Goal: Task Accomplishment & Management: Manage account settings

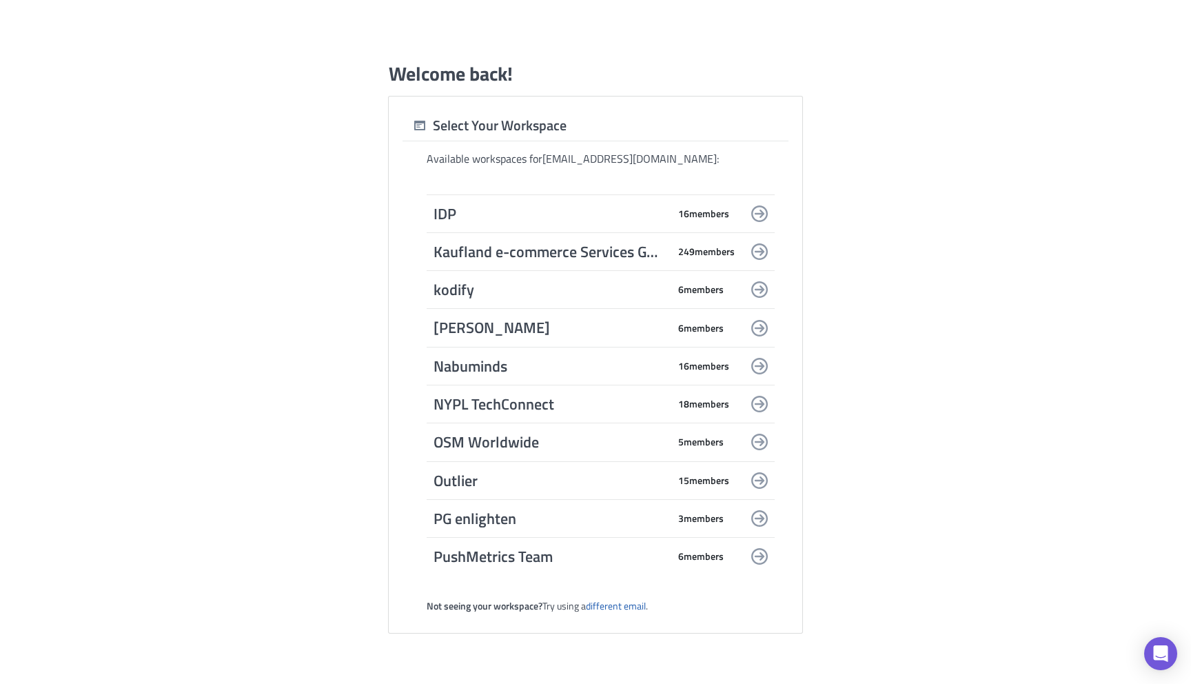
scroll to position [1500, 0]
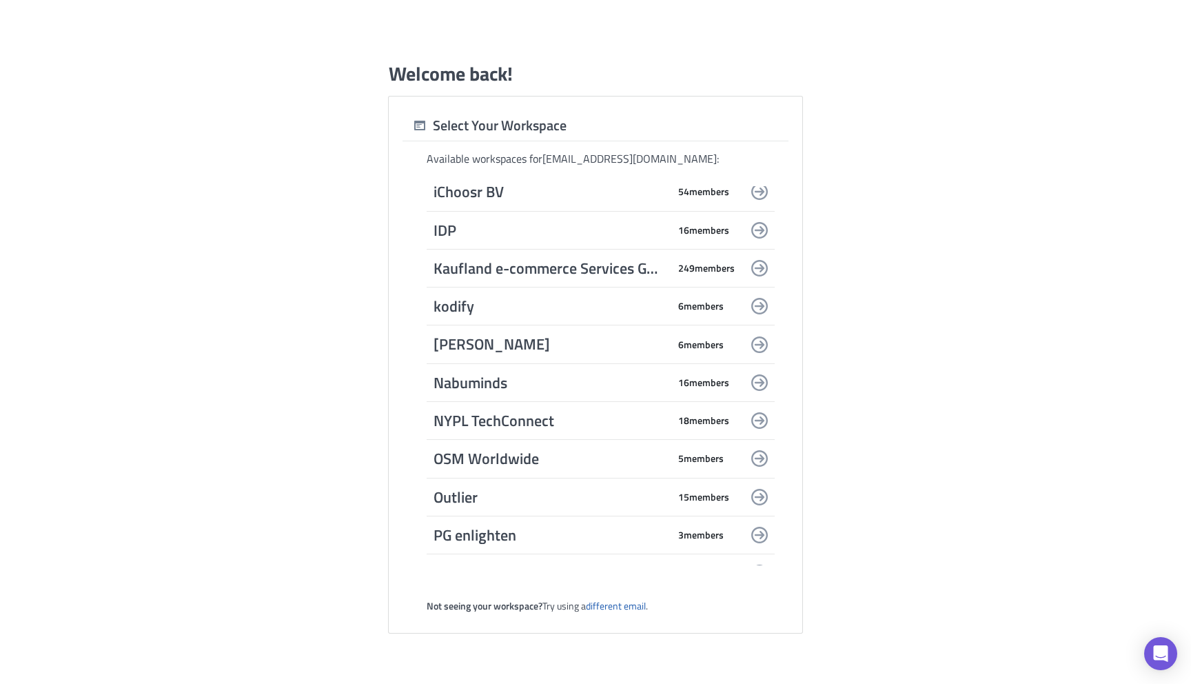
click at [609, 385] on span "Nabuminds" at bounding box center [550, 382] width 234 height 19
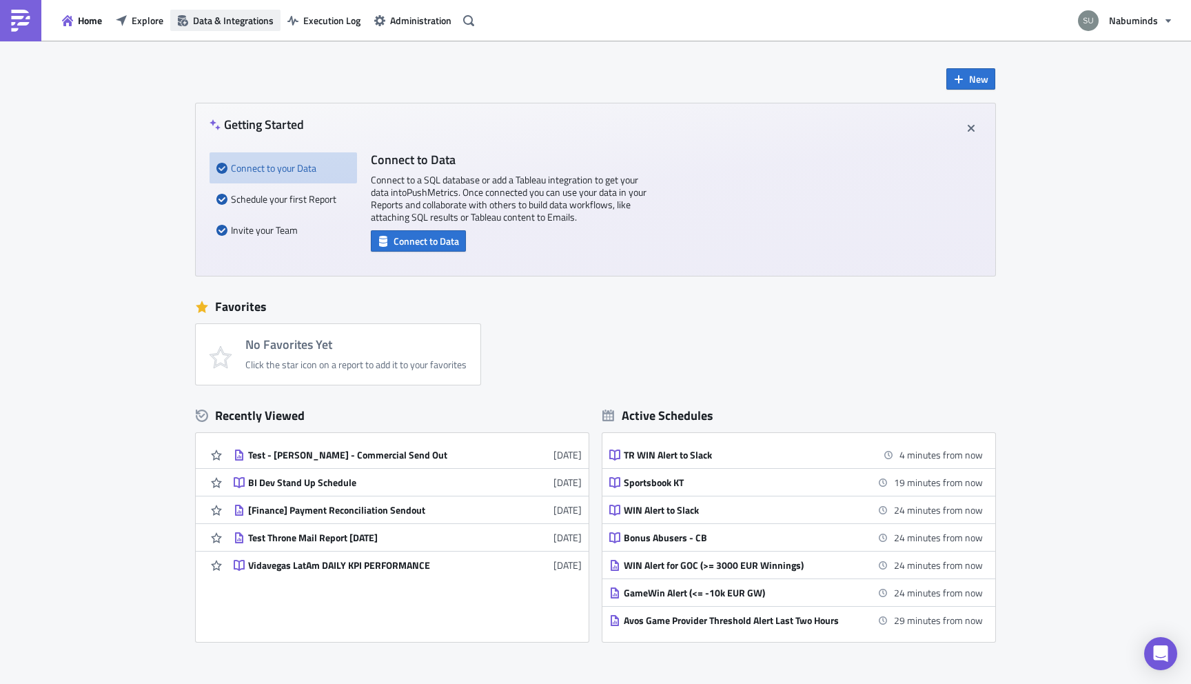
click at [238, 19] on span "Data & Integrations" at bounding box center [233, 20] width 81 height 14
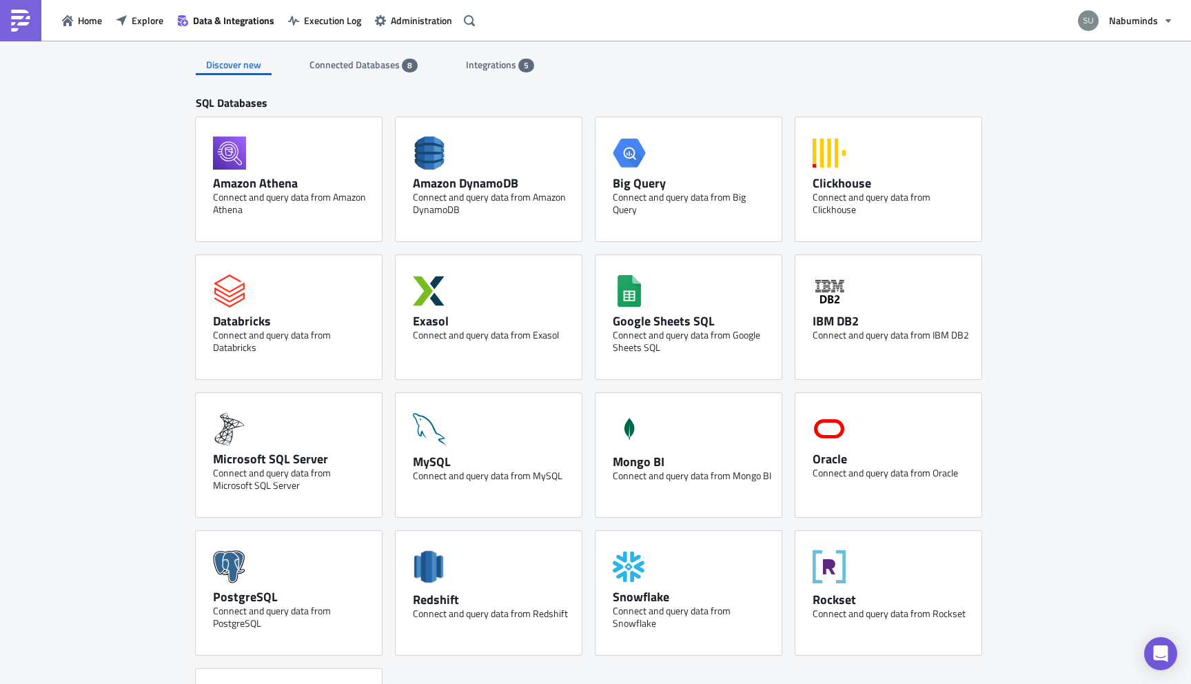
click at [489, 60] on span "Integrations" at bounding box center [492, 64] width 52 height 14
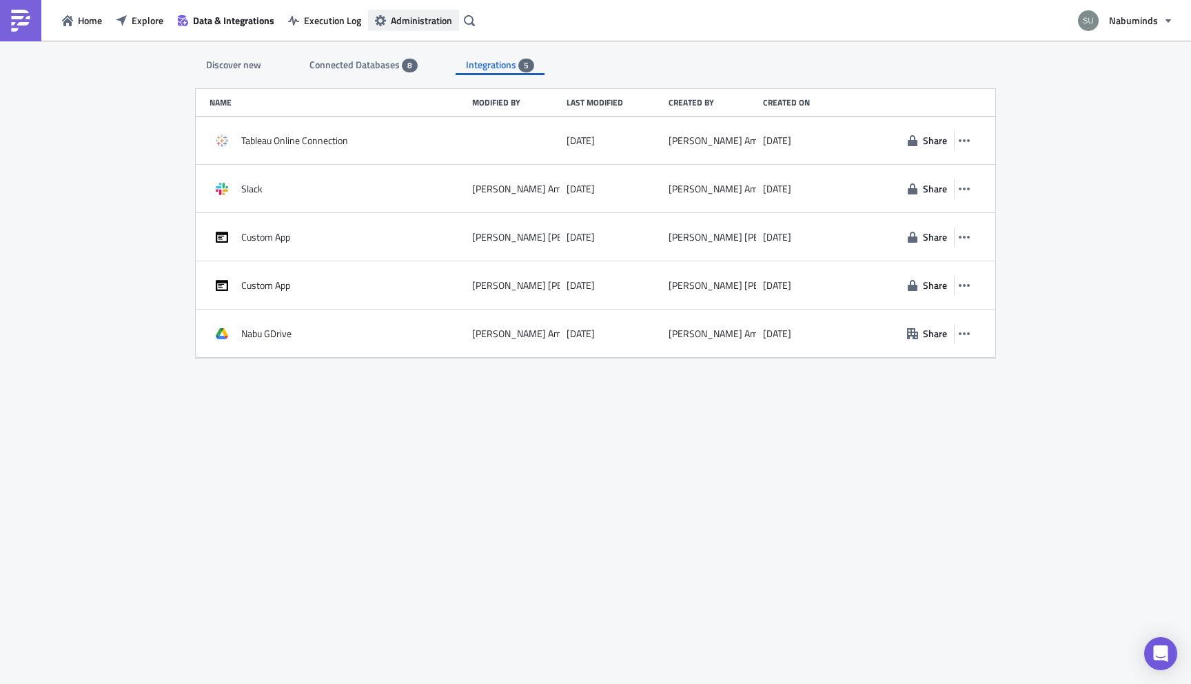
click at [409, 22] on span "Administration" at bounding box center [421, 20] width 61 height 14
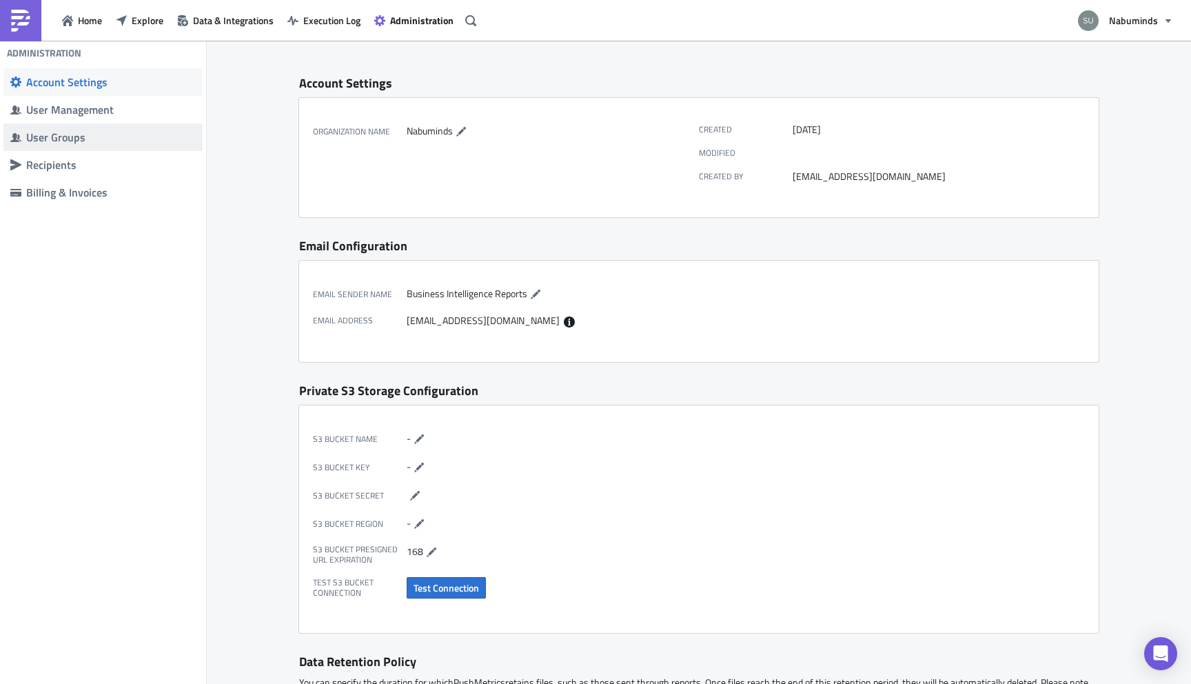
click at [102, 131] on div "User Groups" at bounding box center [111, 137] width 170 height 14
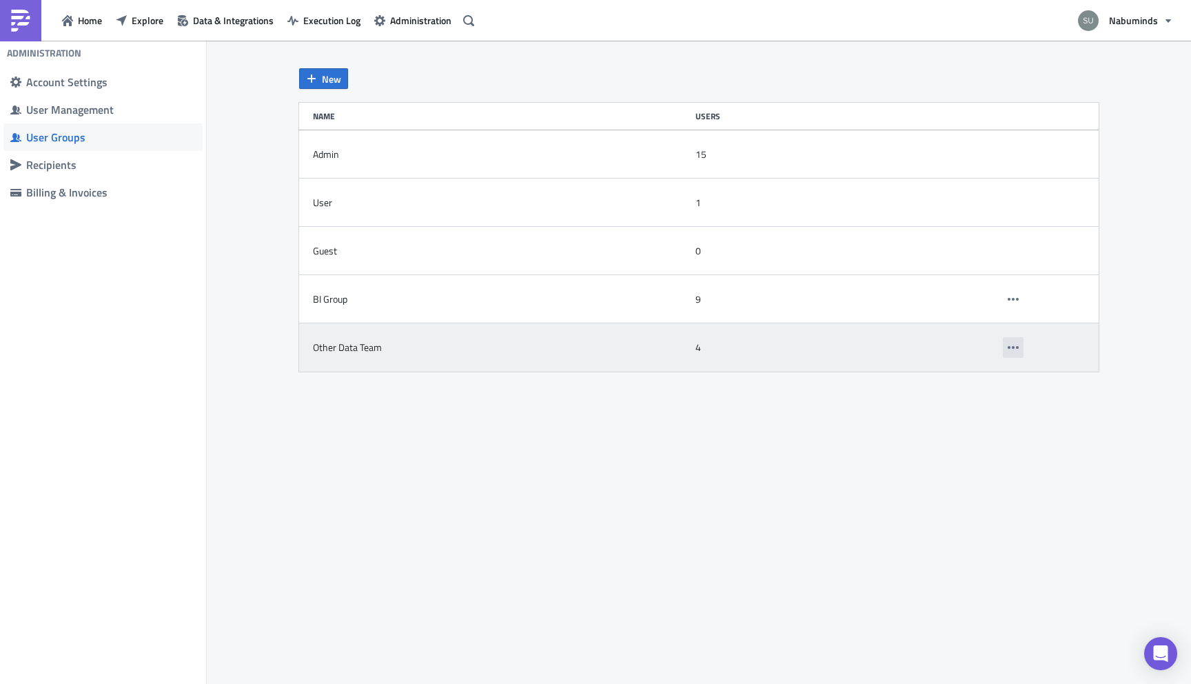
click at [1012, 345] on icon "button" at bounding box center [1013, 347] width 11 height 11
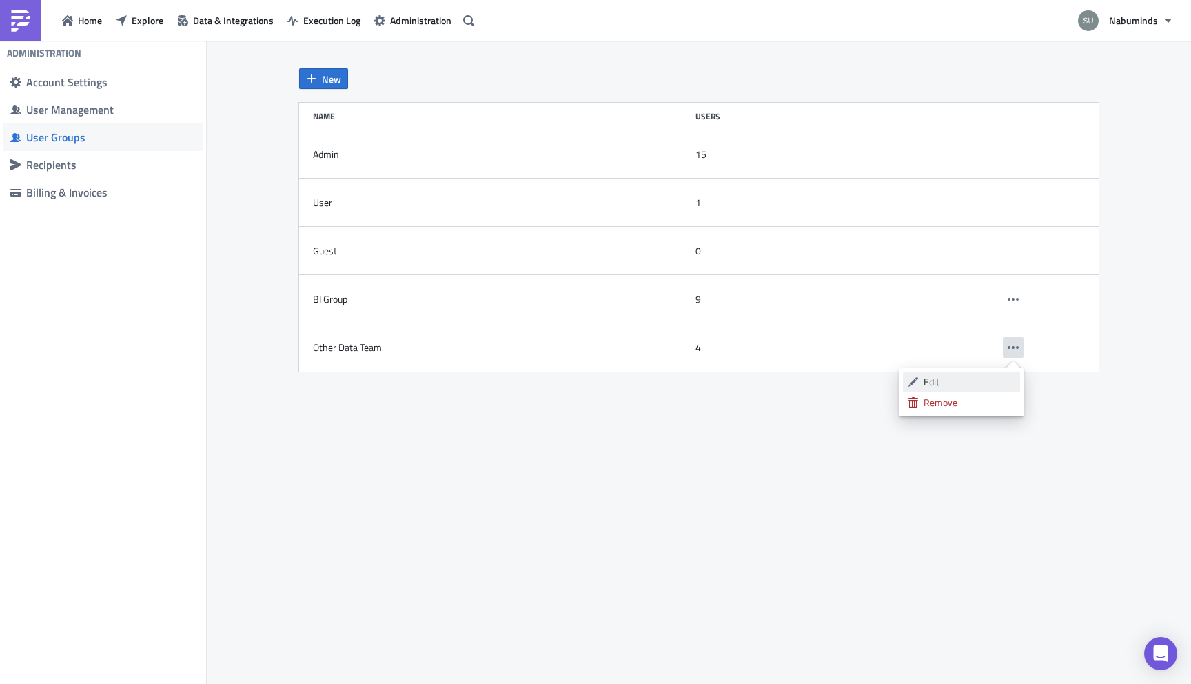
click at [986, 379] on div "Edit" at bounding box center [969, 382] width 92 height 14
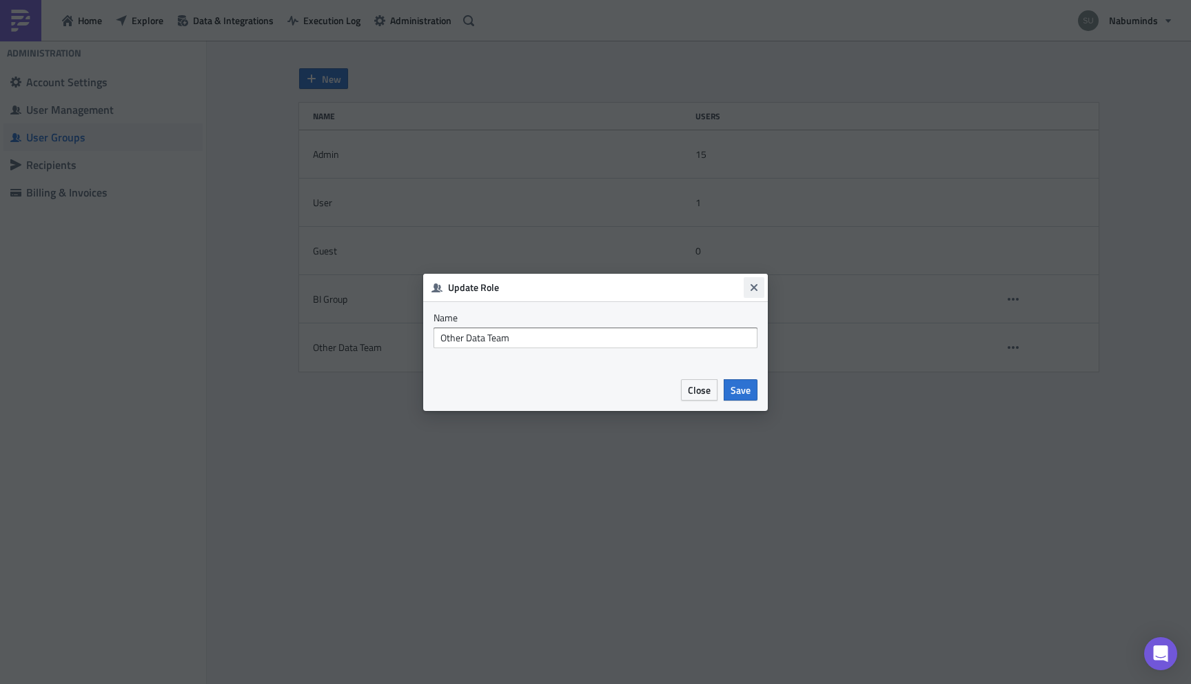
click at [755, 285] on icon "Close" at bounding box center [753, 286] width 7 height 7
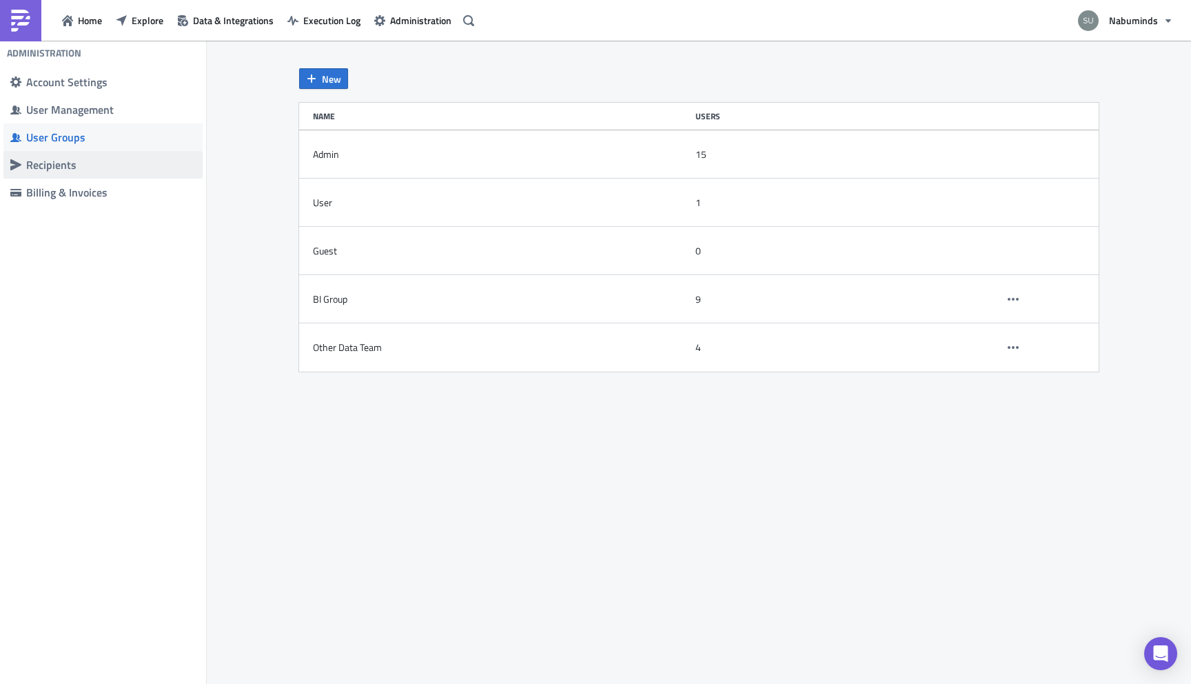
click at [73, 167] on div "Recipients" at bounding box center [111, 165] width 170 height 14
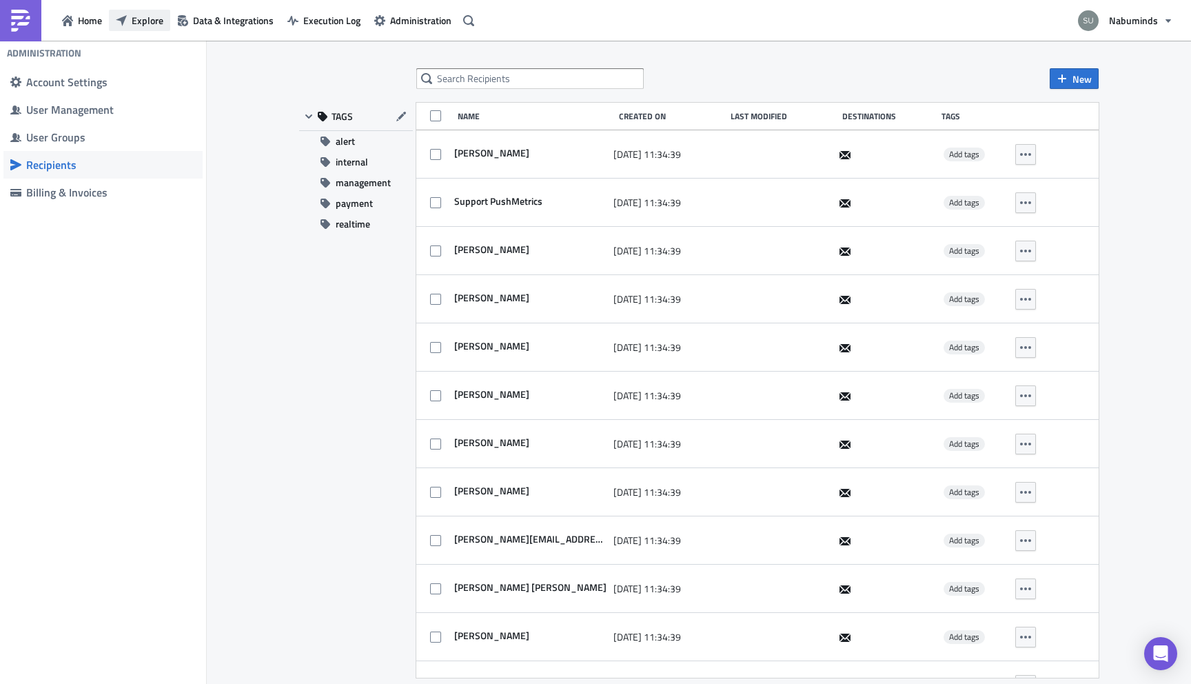
click at [152, 25] on span "Explore" at bounding box center [148, 20] width 32 height 14
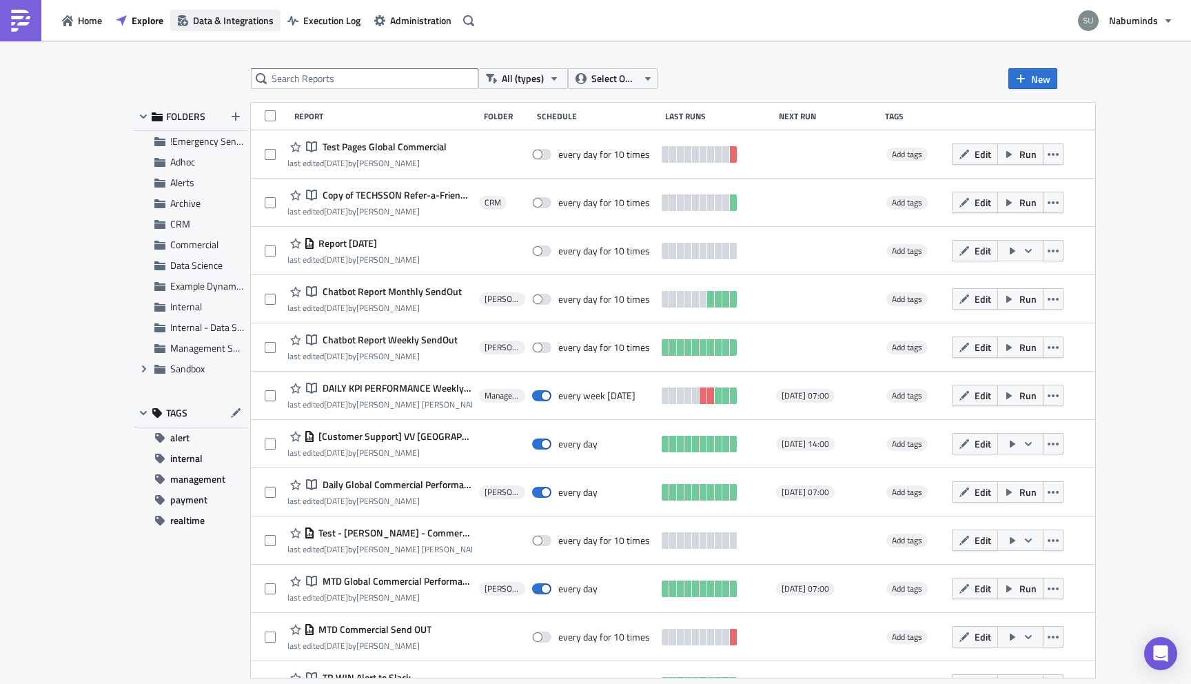
click at [232, 20] on span "Data & Integrations" at bounding box center [233, 20] width 81 height 14
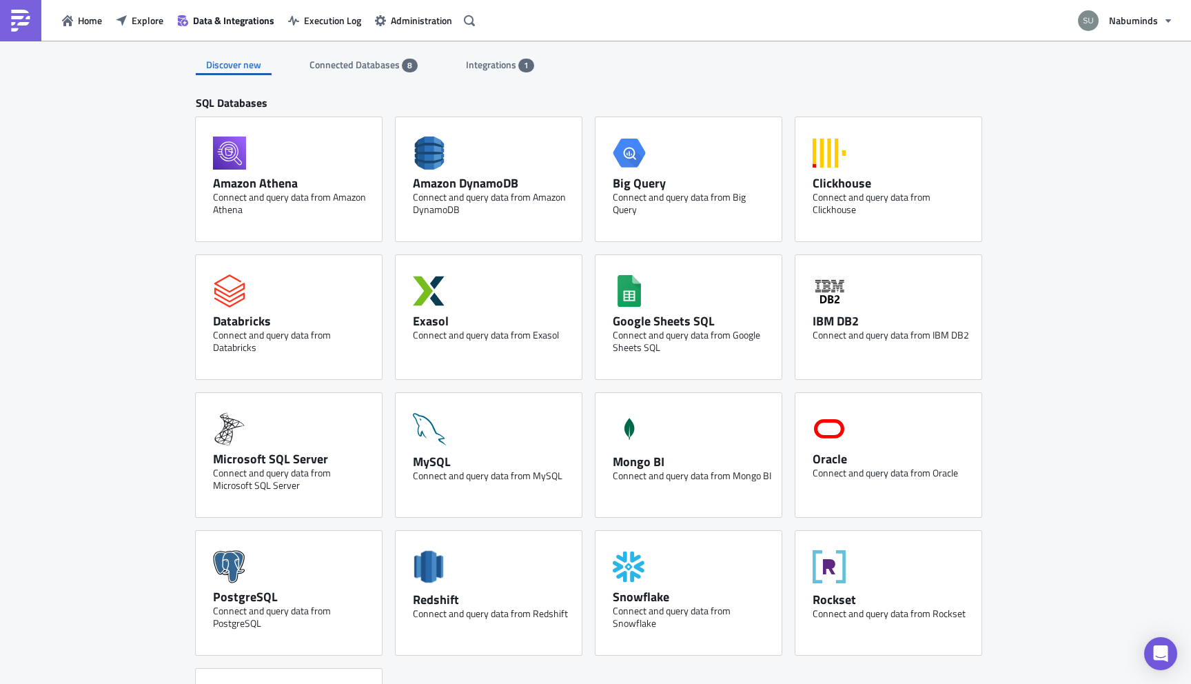
click at [479, 70] on span "Integrations" at bounding box center [492, 64] width 52 height 14
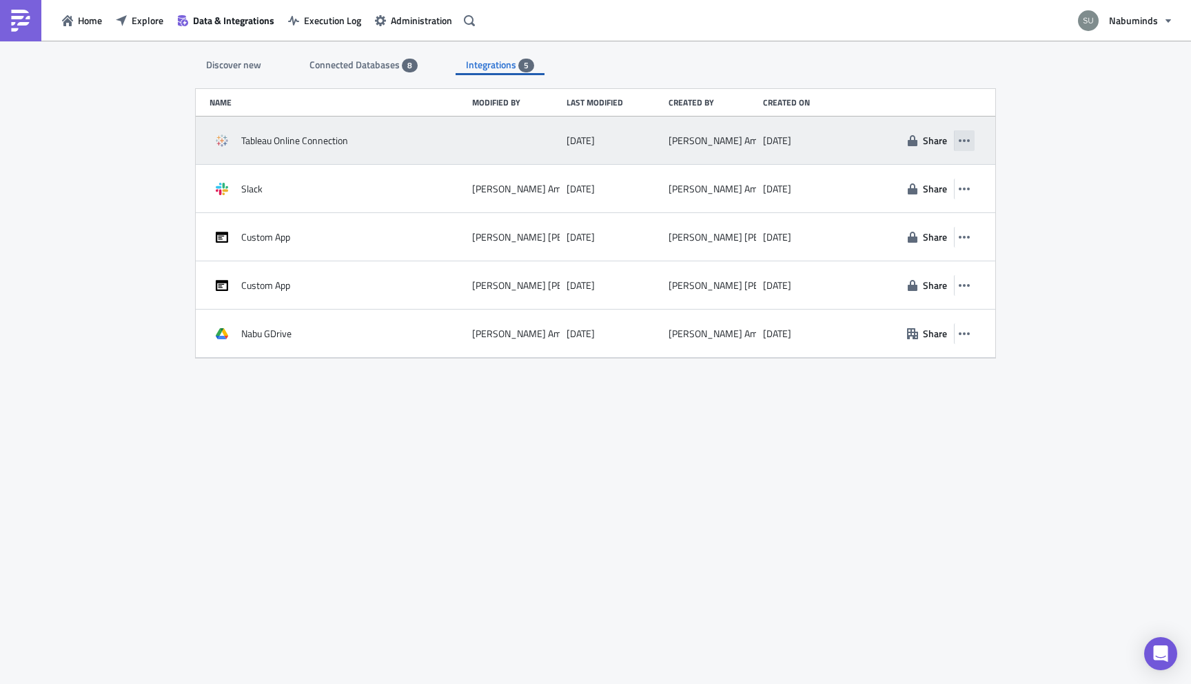
click at [963, 144] on icon "button" at bounding box center [964, 140] width 11 height 11
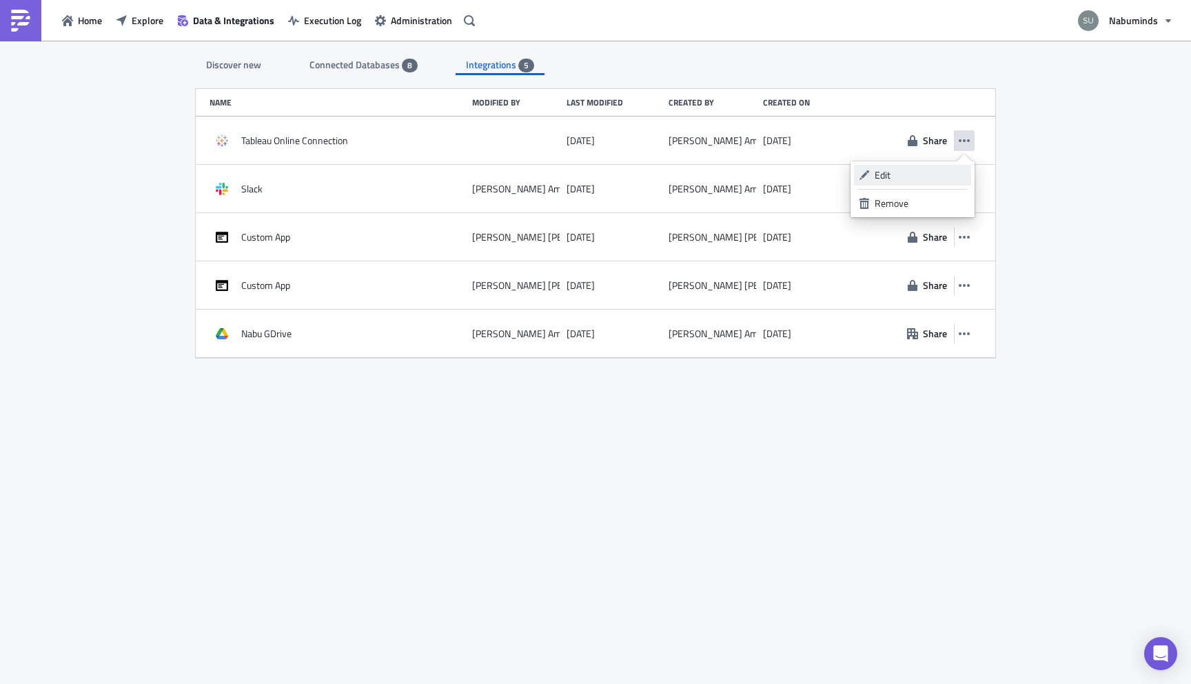
click at [937, 170] on div "Edit" at bounding box center [921, 175] width 92 height 14
